Goal: Navigation & Orientation: Understand site structure

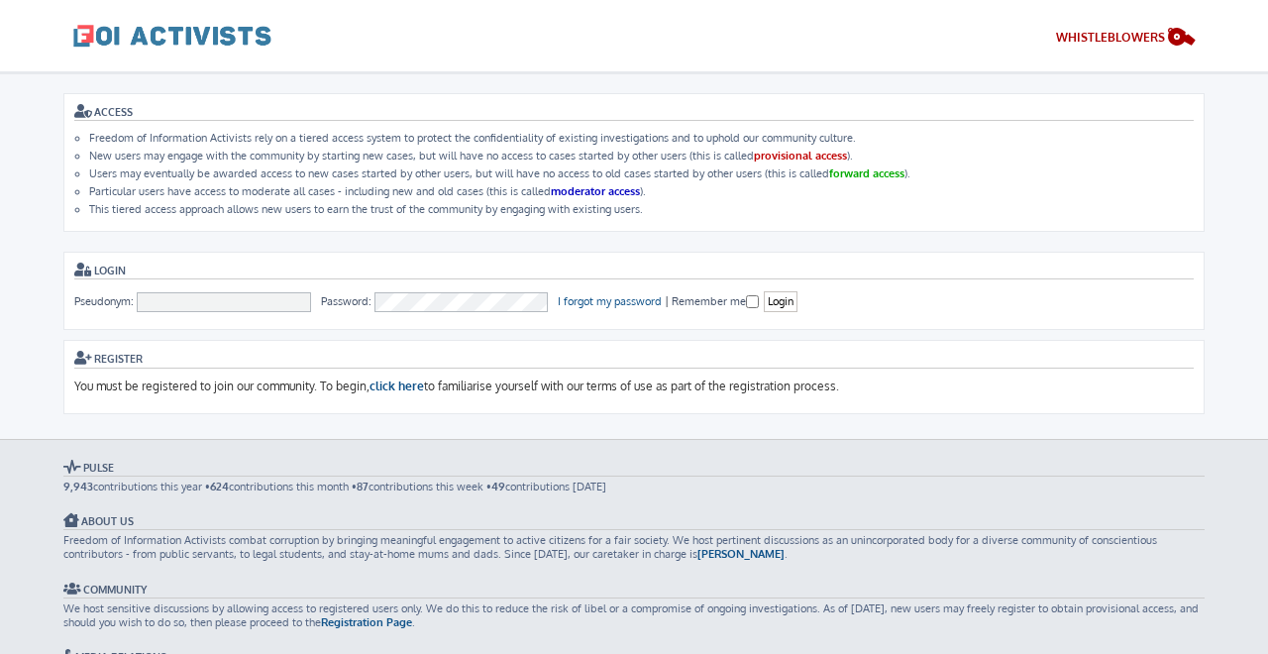
click at [93, 34] on span at bounding box center [172, 35] width 198 height 50
click at [153, 35] on span at bounding box center [172, 35] width 198 height 50
